Goal: Information Seeking & Learning: Learn about a topic

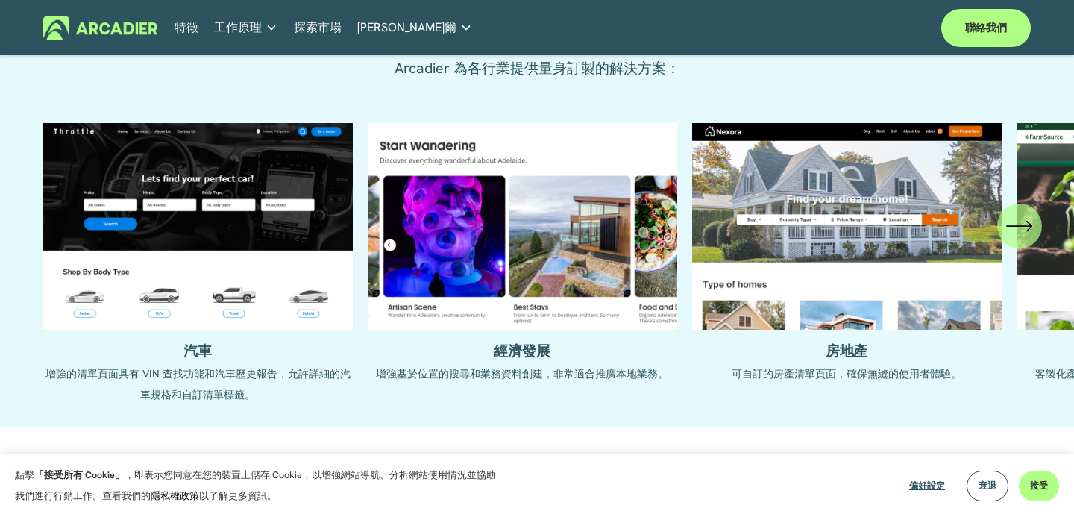
scroll to position [1589, 0]
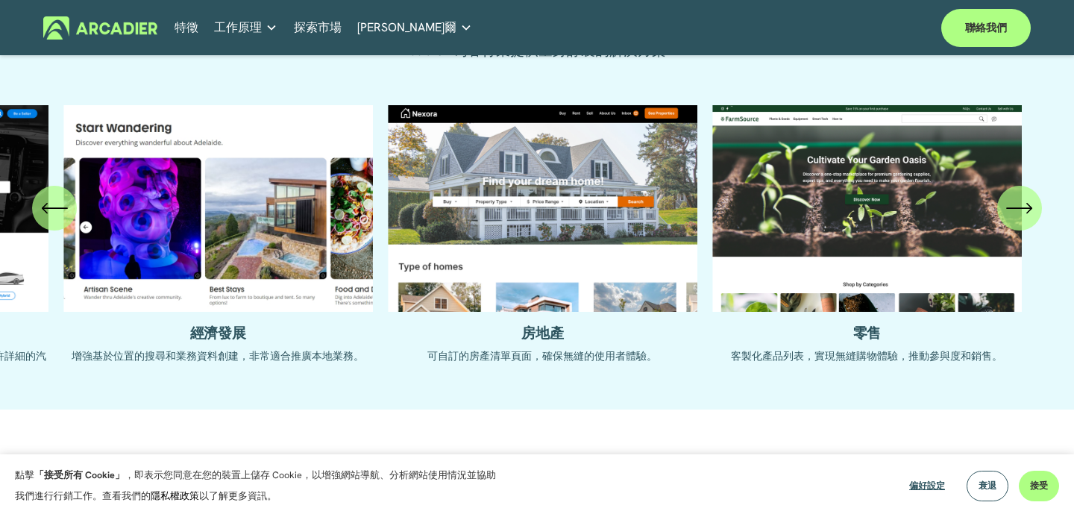
drag, startPoint x: 695, startPoint y: 158, endPoint x: 103, endPoint y: 192, distance: 593.2
click at [103, 192] on ul "汽車 增強的清單頁面具有 VIN 查找功能和汽車歷史報告，允許詳細的汽車規格和自訂清單標籤。 經濟發展 房地產" at bounding box center [537, 246] width 988 height 283
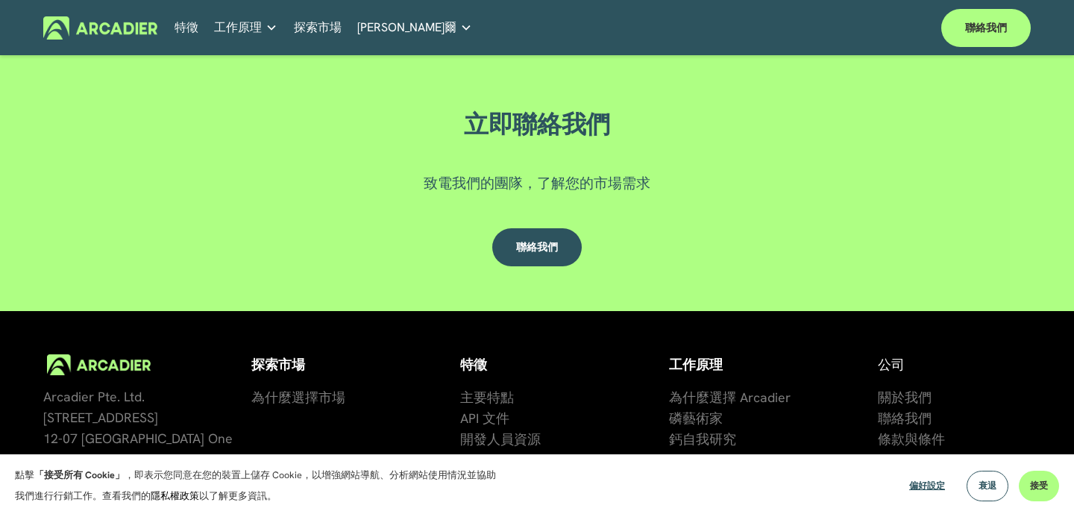
scroll to position [4183, 0]
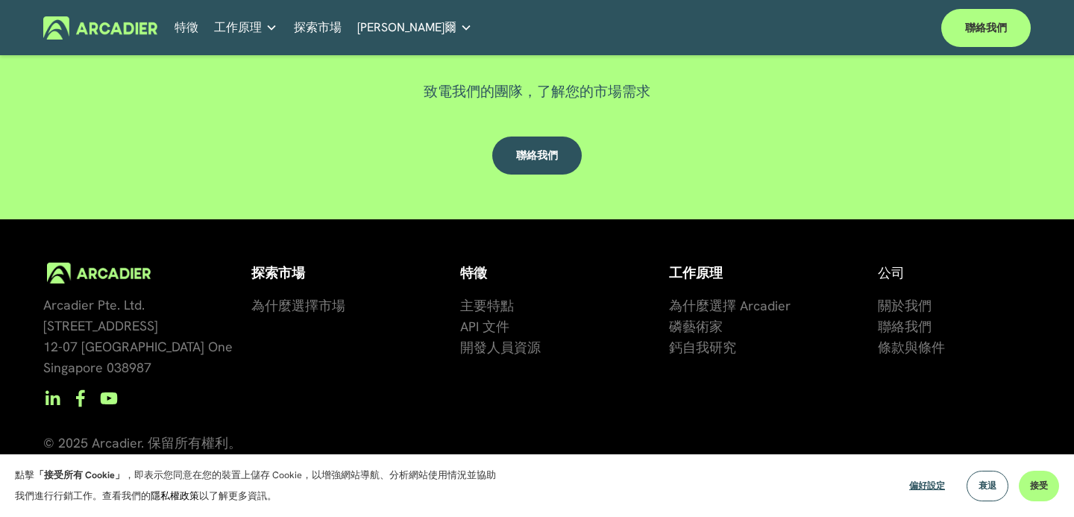
click at [732, 307] on font "為什麼選擇 Arcadier" at bounding box center [730, 305] width 122 height 17
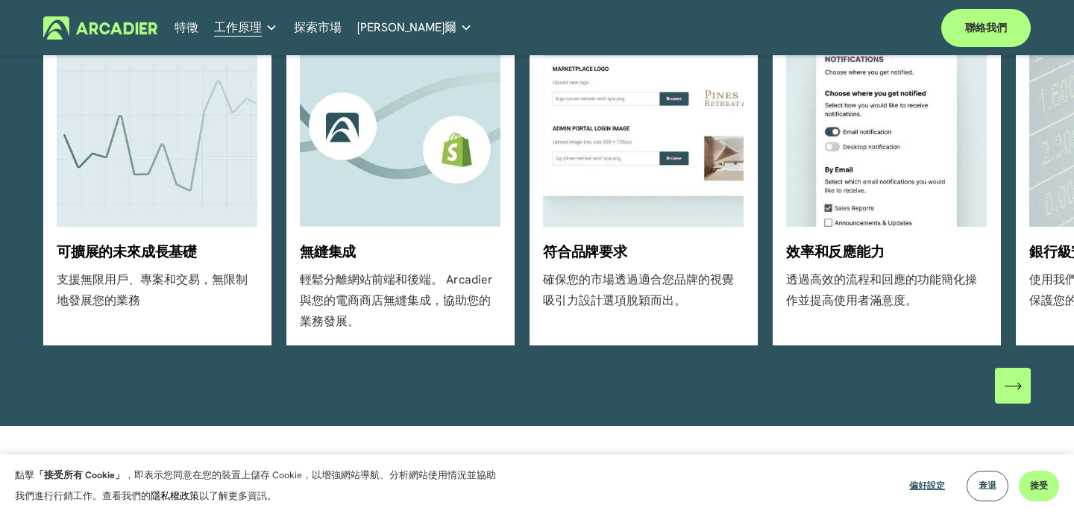
scroll to position [512, 0]
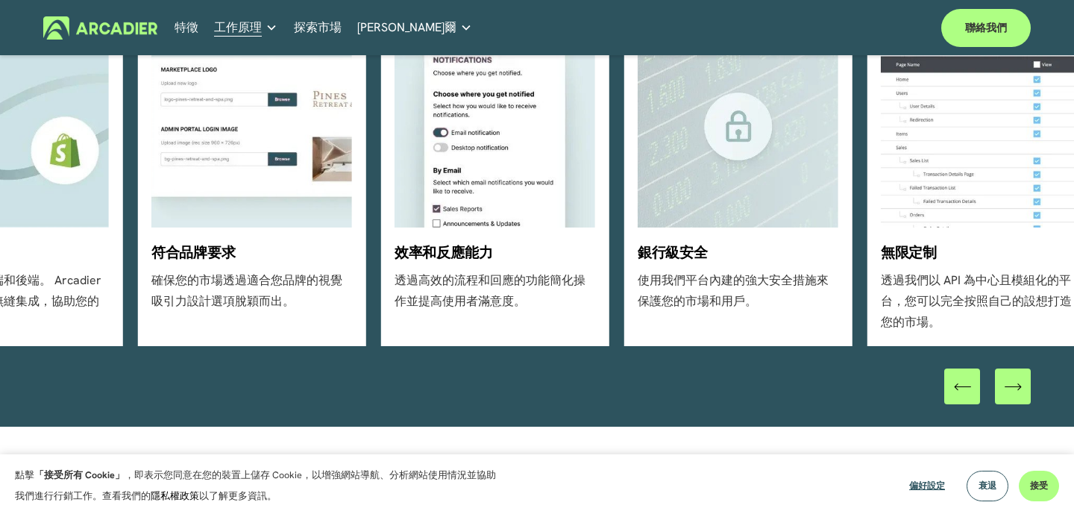
drag, startPoint x: 758, startPoint y: 230, endPoint x: 350, endPoint y: 281, distance: 411.2
click at [350, 281] on ul "可擴展的未來成長基礎 支援無限用戶、專案和交易，無限制地發展您的業務 無縫集成" at bounding box center [537, 180] width 988 height 334
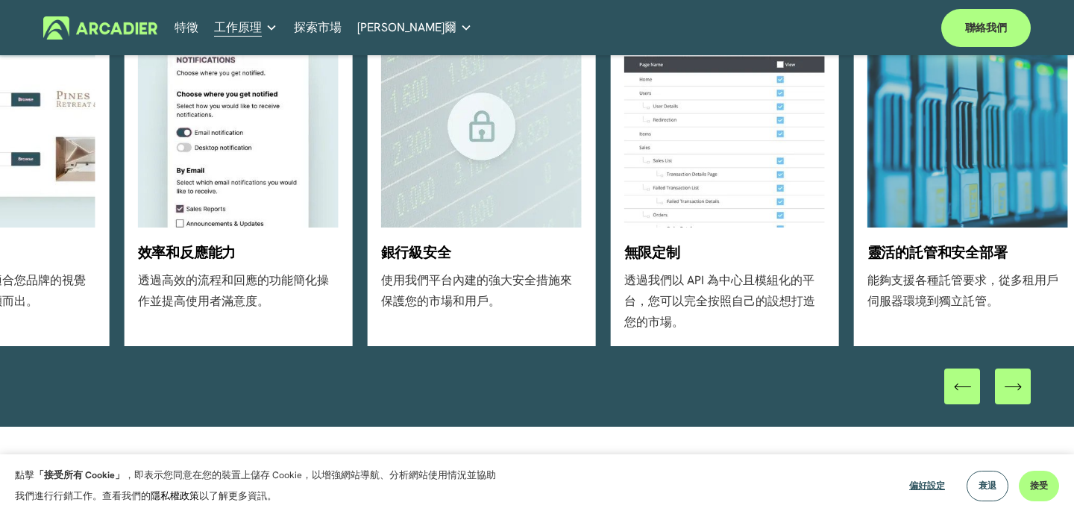
drag, startPoint x: 838, startPoint y: 324, endPoint x: 148, endPoint y: 371, distance: 691.4
click at [148, 371] on div "可擴展的未來成長基礎 支援無限用戶、專案和交易，無限制地發展您的業務 無縫集成" at bounding box center [537, 209] width 1074 height 392
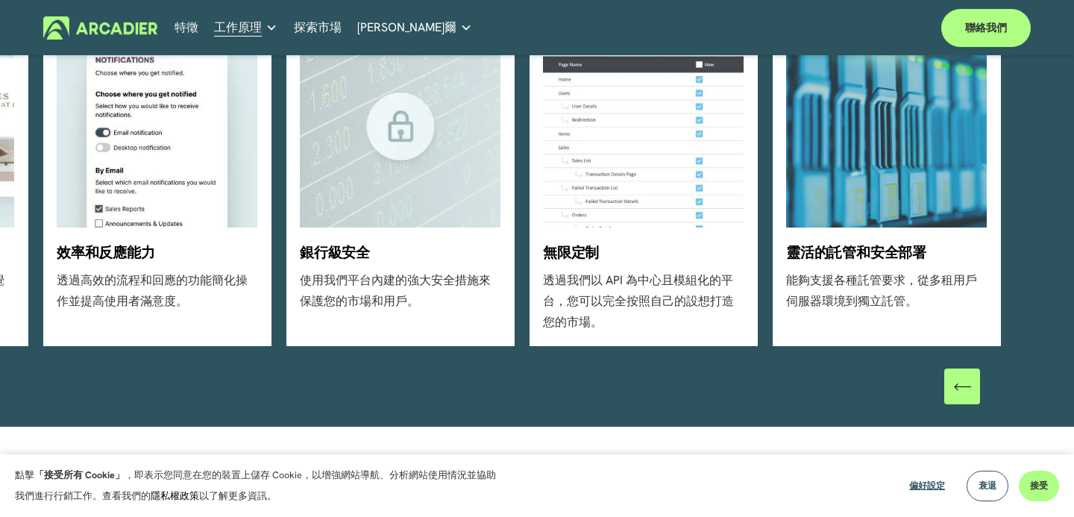
drag, startPoint x: 550, startPoint y: 260, endPoint x: 83, endPoint y: 271, distance: 467.8
click at [83, 271] on ul "可擴展的未來成長基礎 支援無限用戶、專案和交易，無限制地發展您的業務 無縫集成" at bounding box center [537, 180] width 988 height 334
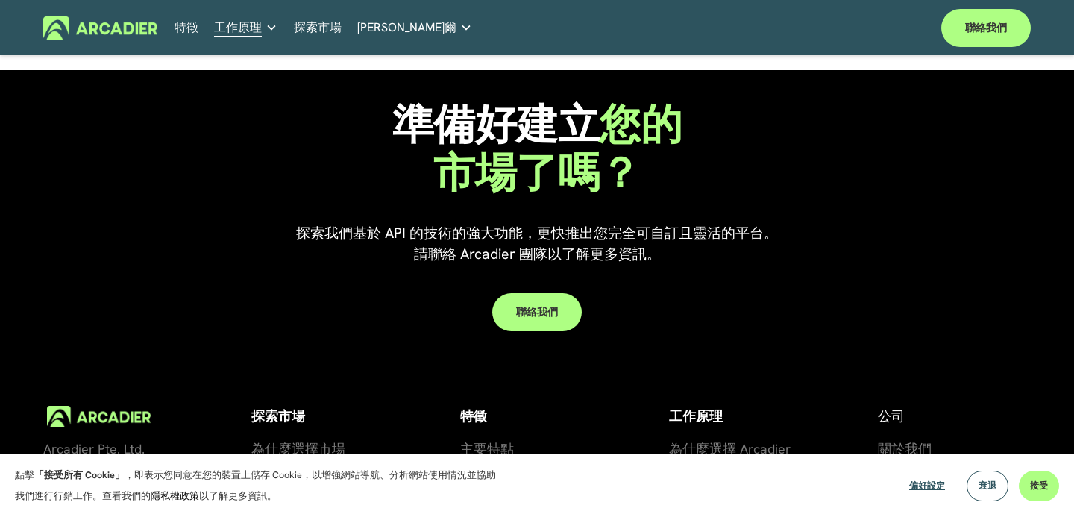
scroll to position [1351, 0]
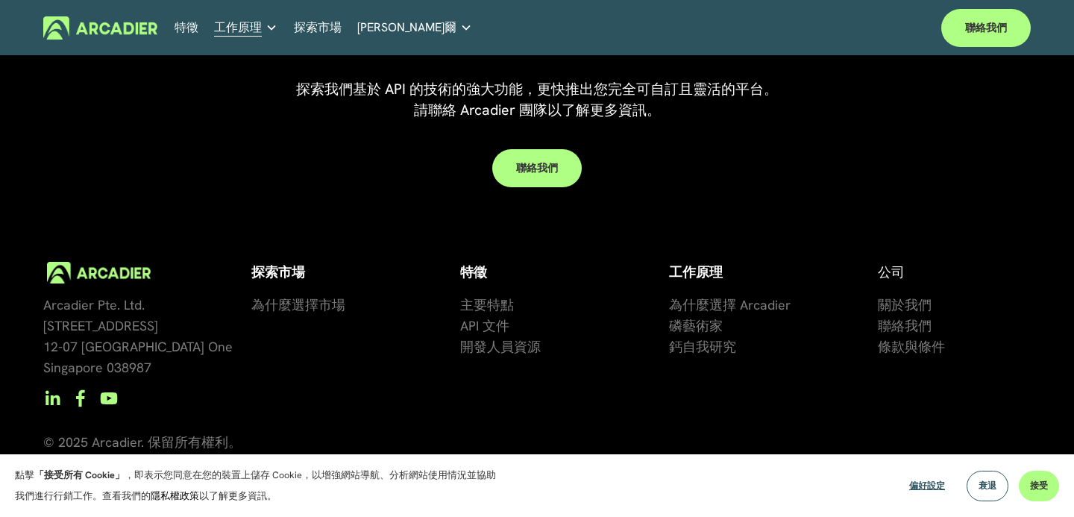
click at [508, 308] on font "主要特點" at bounding box center [487, 304] width 54 height 17
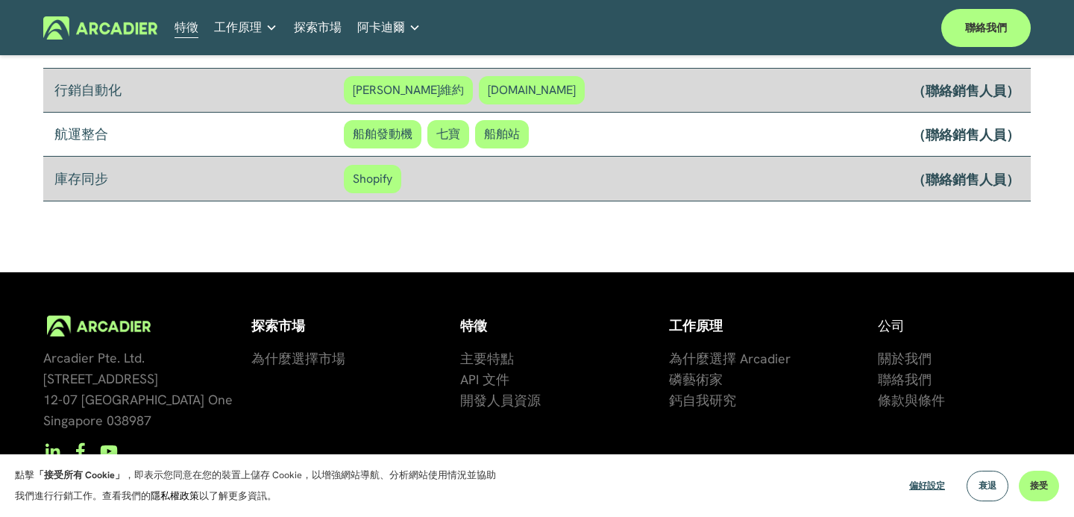
scroll to position [1310, 0]
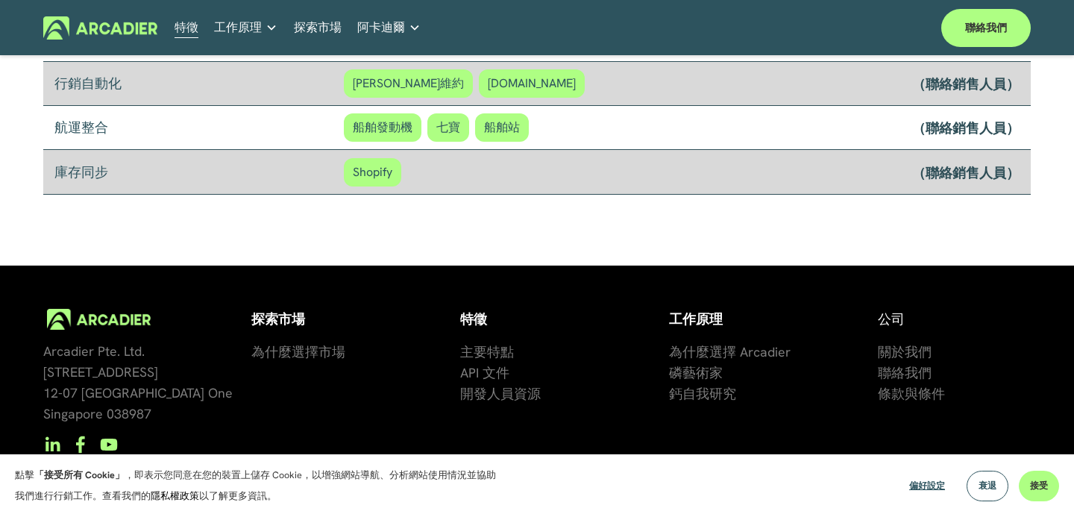
click at [324, 351] on font "為什麼選擇市場" at bounding box center [298, 351] width 94 height 17
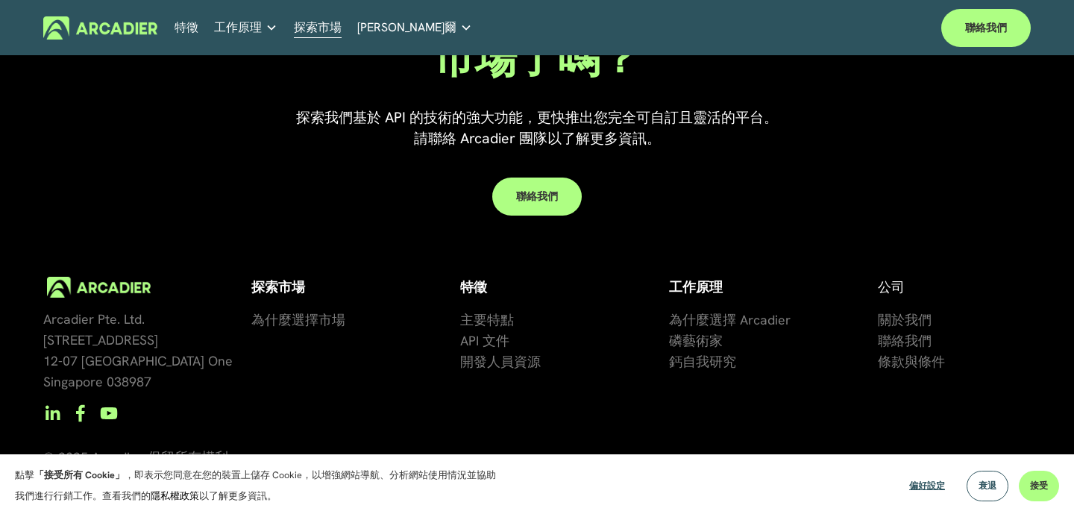
scroll to position [3235, 0]
